Goal: Transaction & Acquisition: Book appointment/travel/reservation

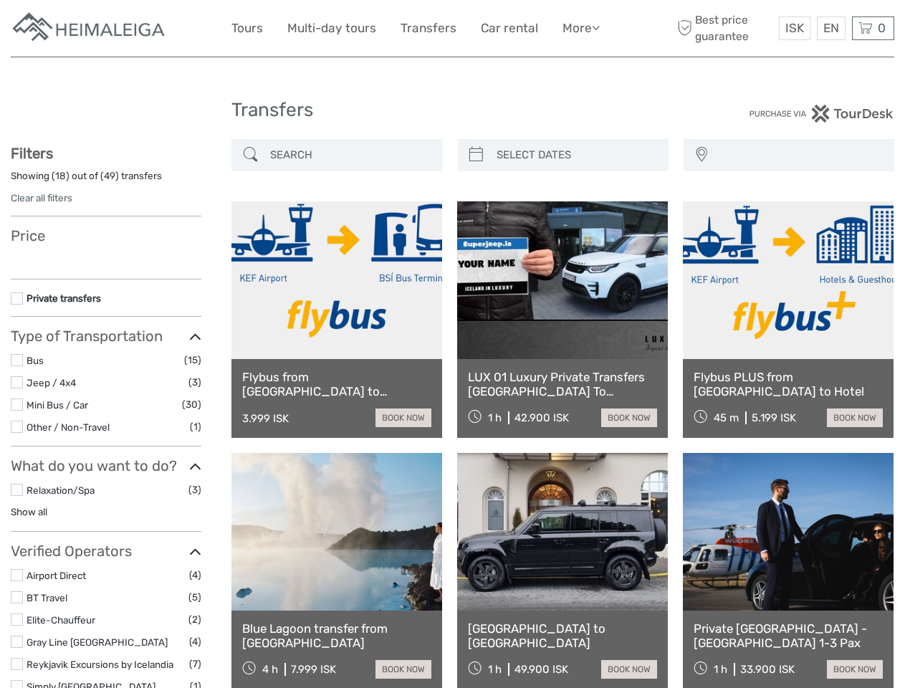
select select
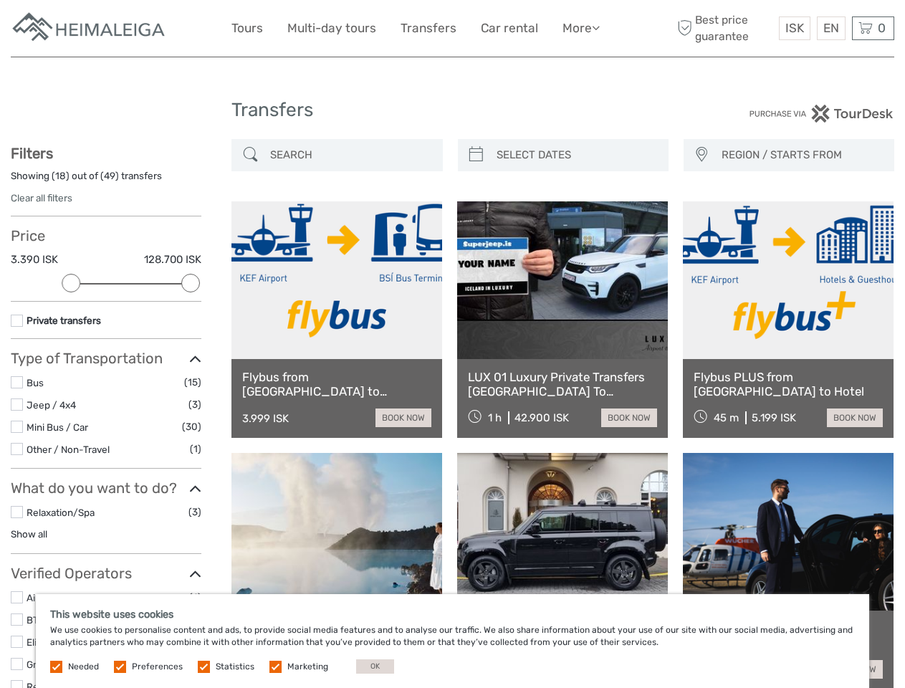
click at [580, 28] on link "More" at bounding box center [581, 28] width 37 height 21
click at [597, 27] on icon at bounding box center [596, 28] width 8 height 12
click at [794, 28] on span "ISK" at bounding box center [795, 28] width 19 height 14
click at [831, 28] on div "EN English Español Deutsch" at bounding box center [831, 28] width 29 height 24
click at [873, 28] on div "0 Items Total 0 ISK Checkout The shopping cart is empty." at bounding box center [873, 28] width 42 height 24
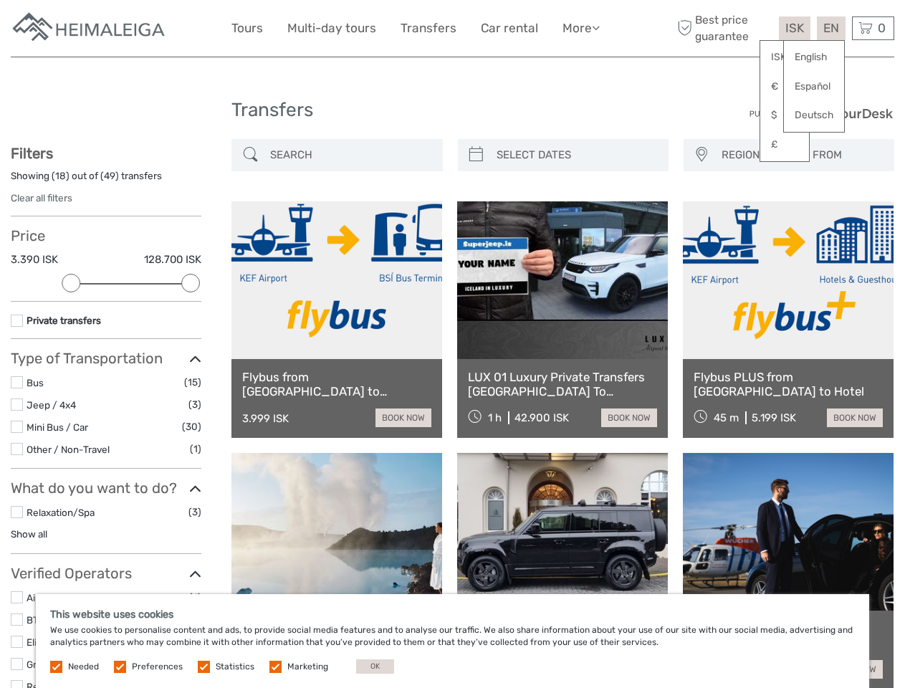
click at [71, 283] on div at bounding box center [71, 283] width 19 height 19
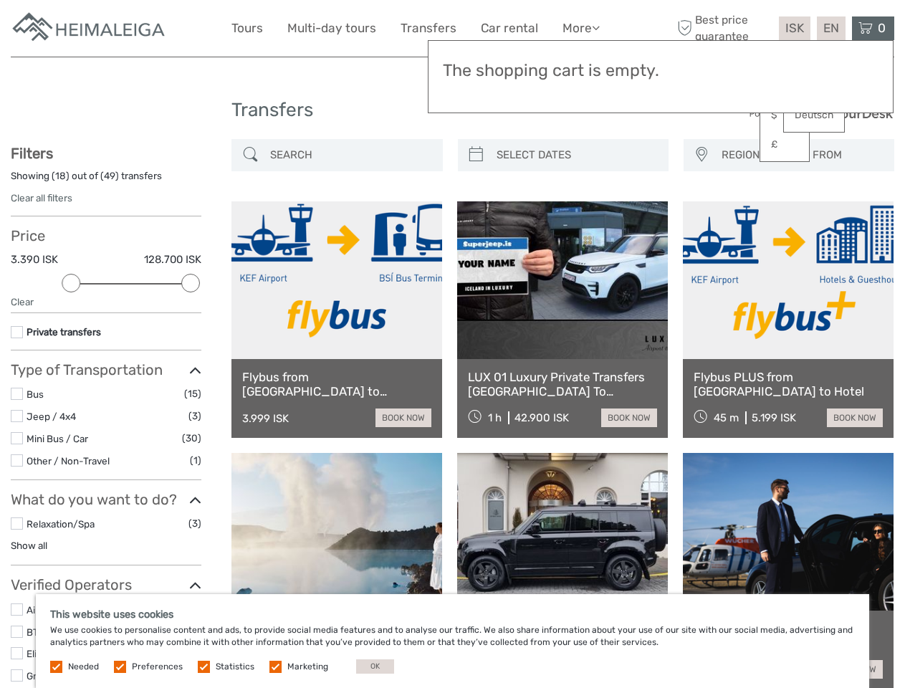
click at [191, 283] on div "Filters Showing ( 18 ) out of ( 49 ) transfers Clear all filters Price 3.390 IS…" at bounding box center [106, 477] width 191 height 664
click at [476, 201] on link at bounding box center [562, 280] width 211 height 158
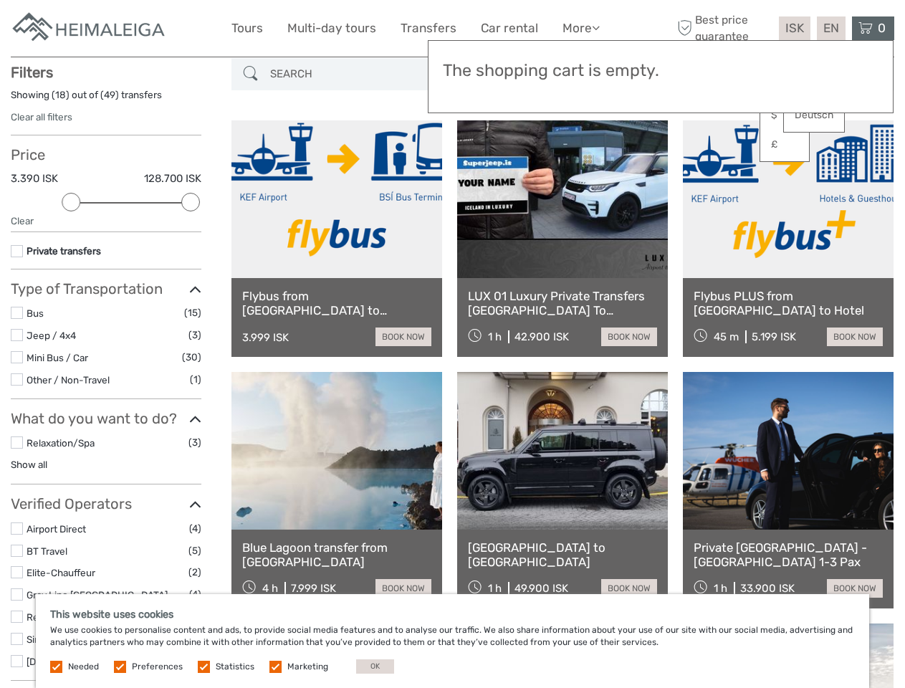
click at [576, 155] on link at bounding box center [562, 199] width 211 height 158
click at [701, 155] on link at bounding box center [788, 199] width 211 height 158
